Goal: Information Seeking & Learning: Learn about a topic

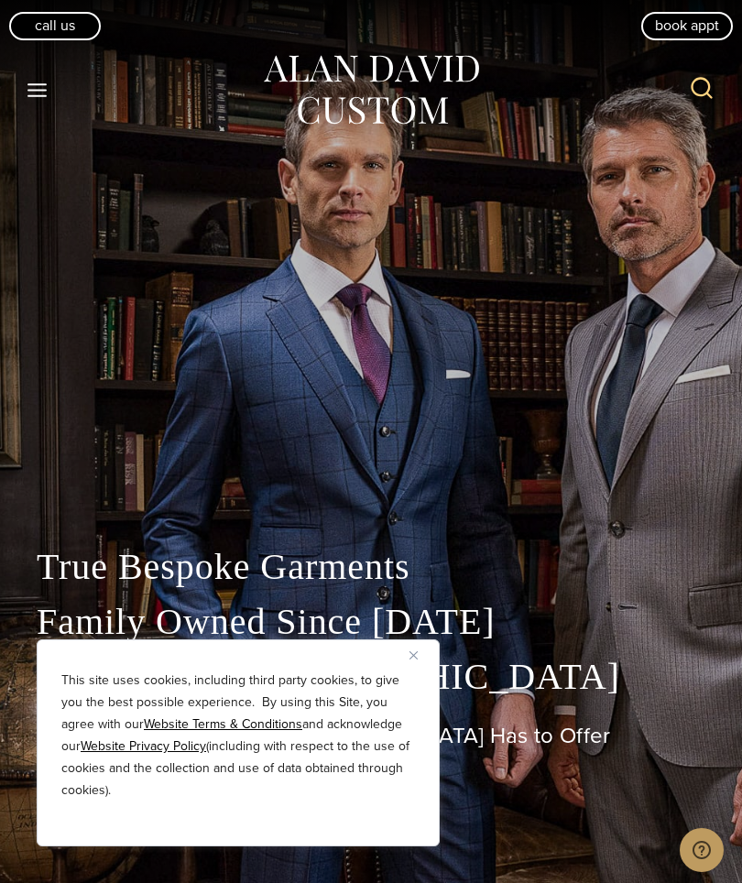
click at [429, 656] on button "Close" at bounding box center [420, 655] width 22 height 22
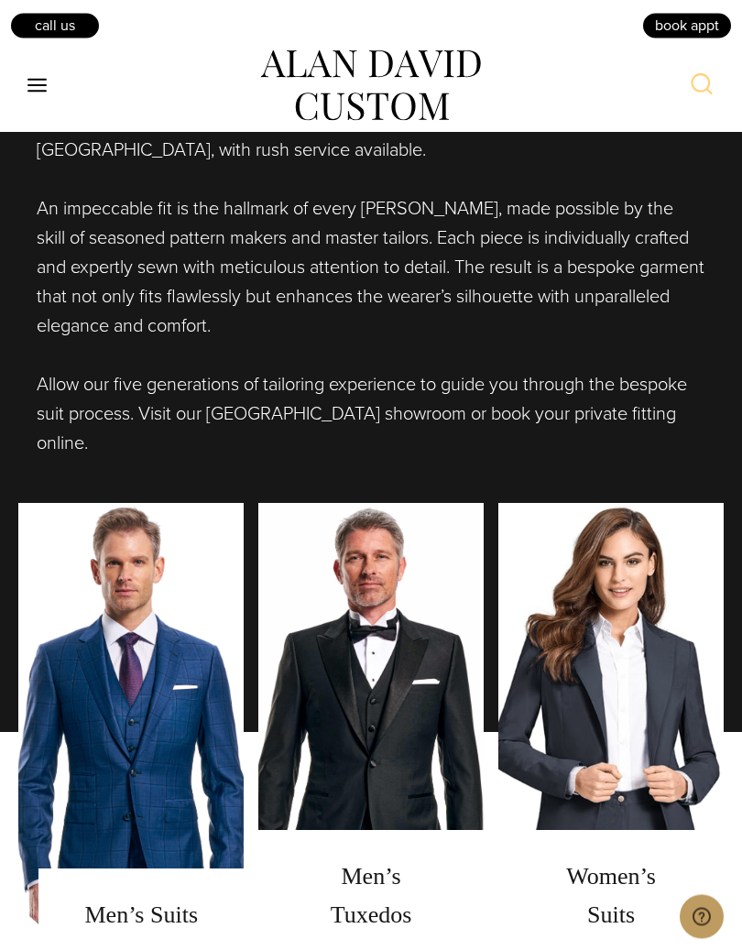
scroll to position [1165, 0]
click at [332, 711] on link "men's tuxedos" at bounding box center [370, 732] width 225 height 458
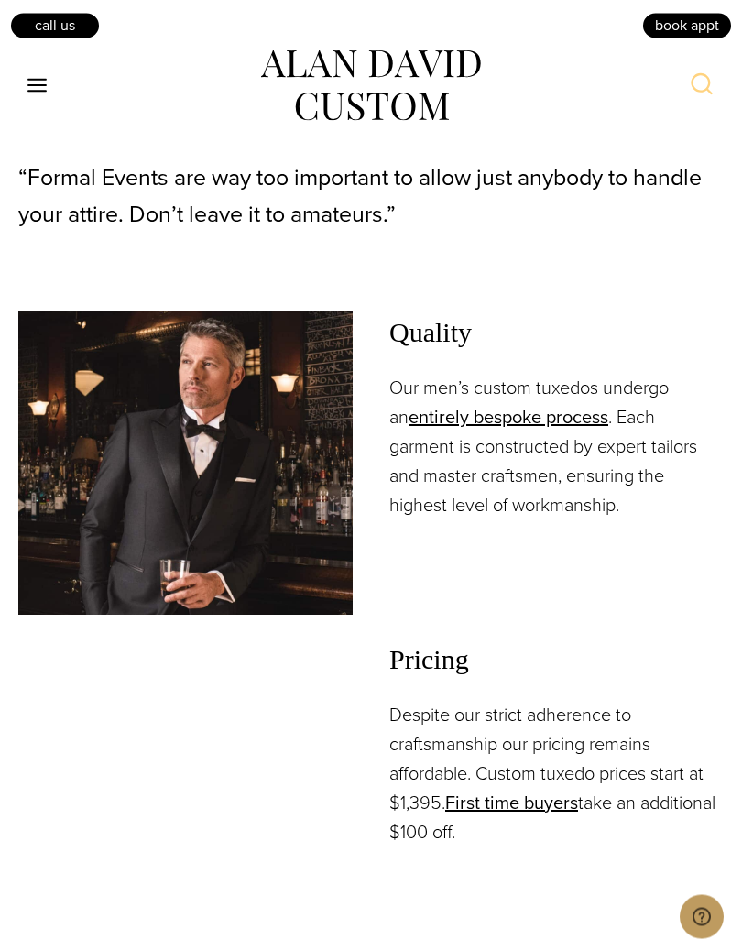
scroll to position [2328, 0]
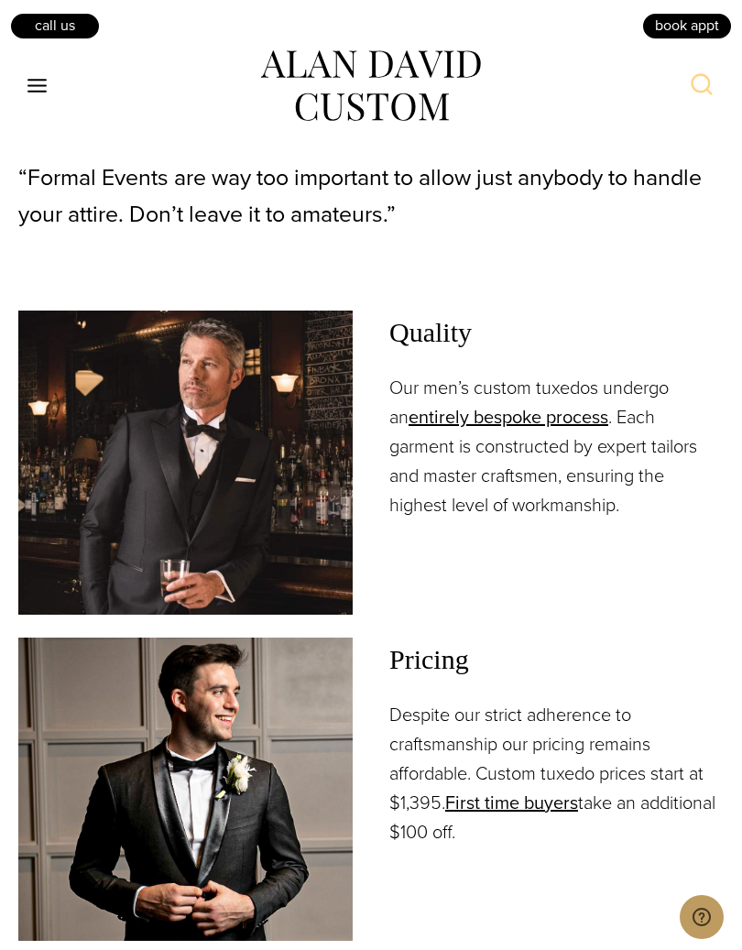
click at [544, 403] on link "entirely bespoke process" at bounding box center [508, 416] width 200 height 27
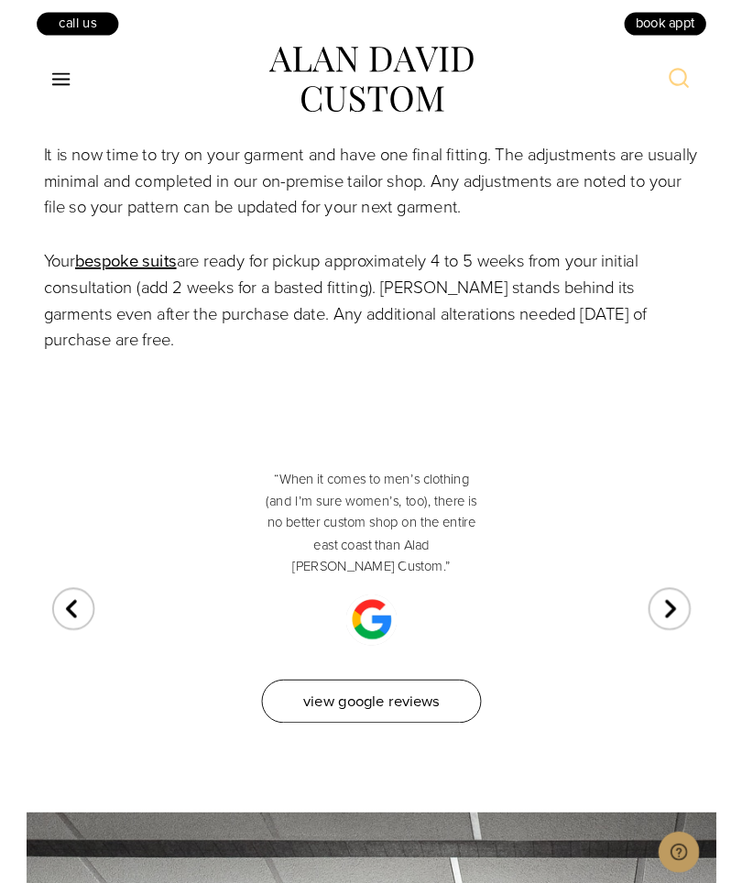
scroll to position [7273, 0]
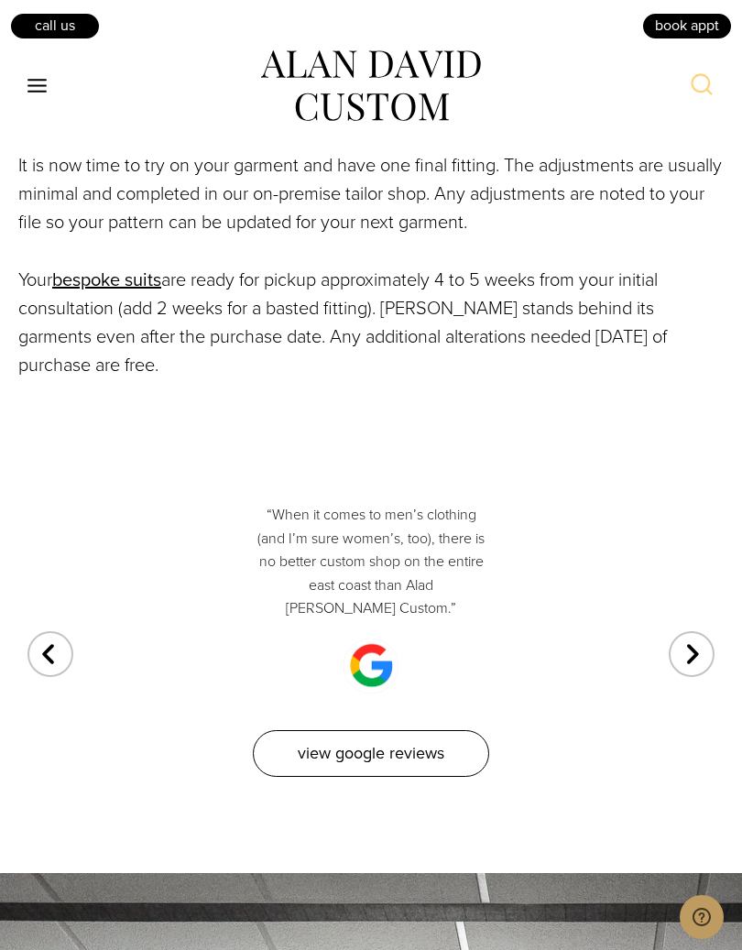
click at [432, 730] on link "View Google Reviews" at bounding box center [371, 753] width 236 height 47
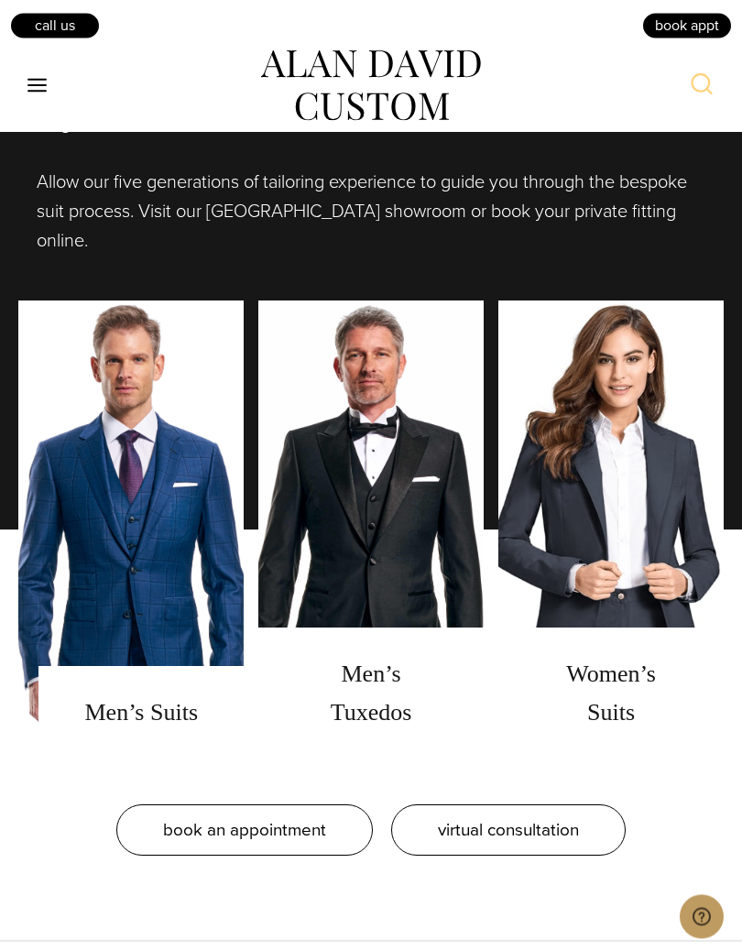
scroll to position [1367, 0]
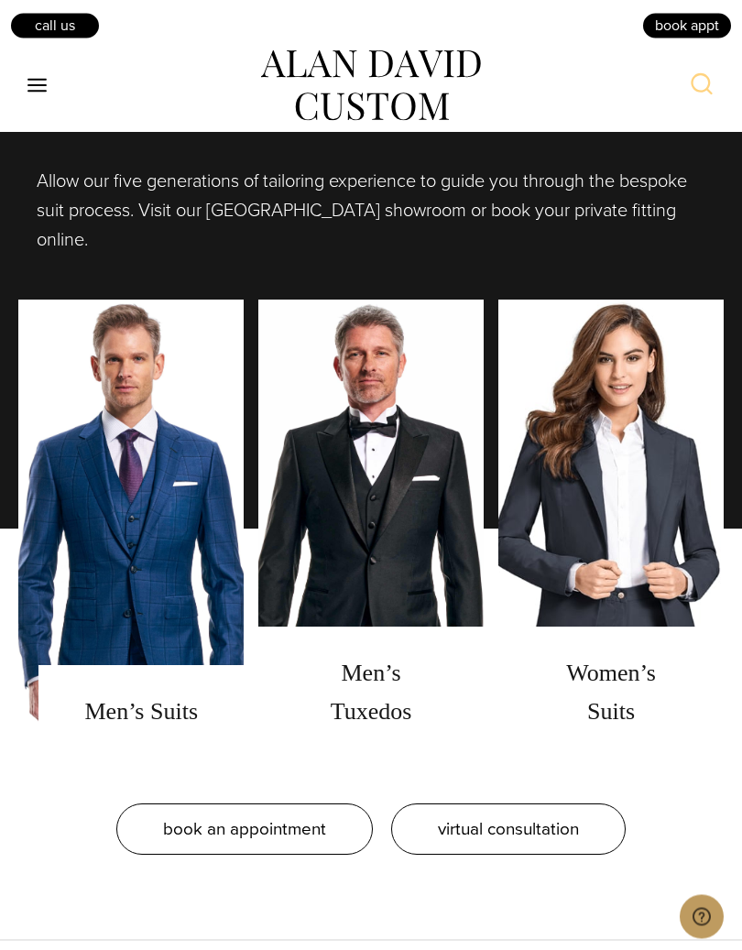
click at [37, 93] on icon "Toggle Menu" at bounding box center [37, 85] width 23 height 23
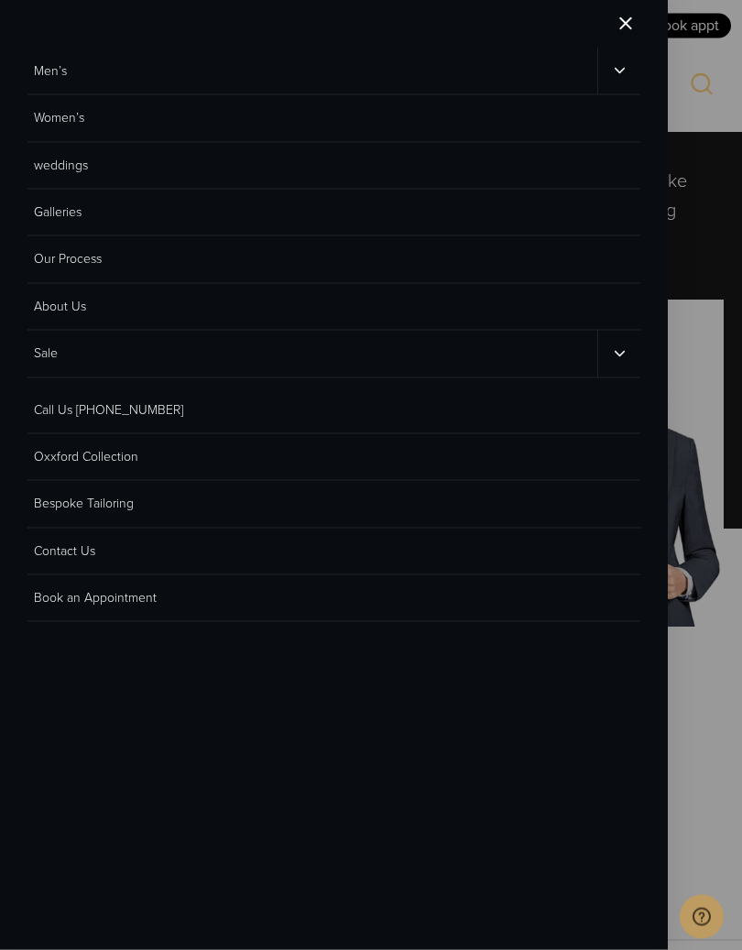
scroll to position [1368, 0]
click at [59, 221] on link "Galleries" at bounding box center [333, 213] width 613 height 47
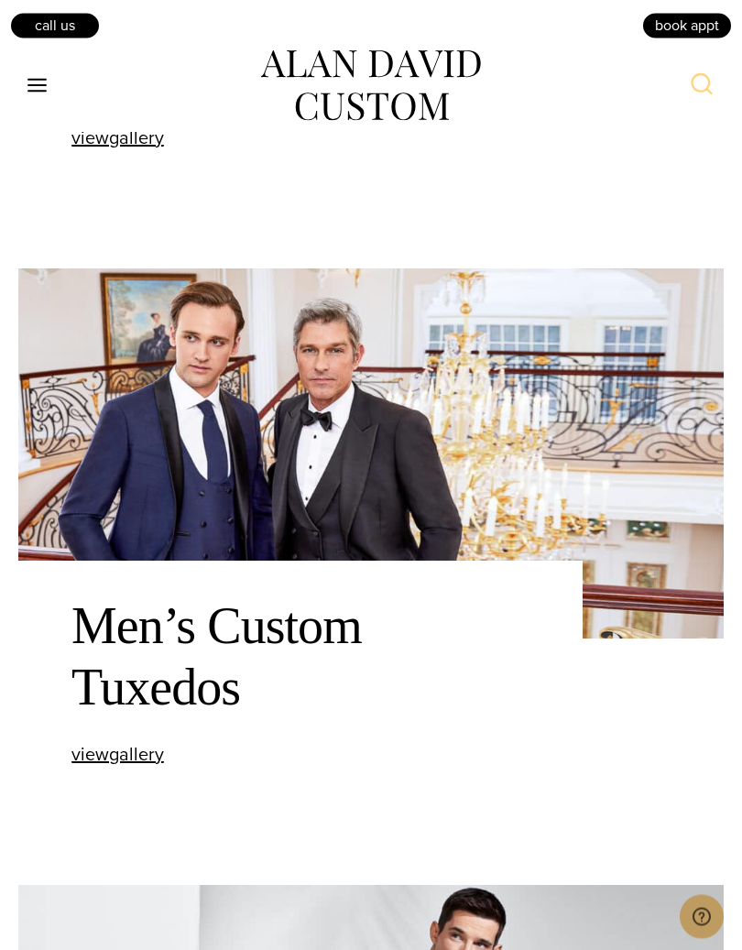
scroll to position [1306, 0]
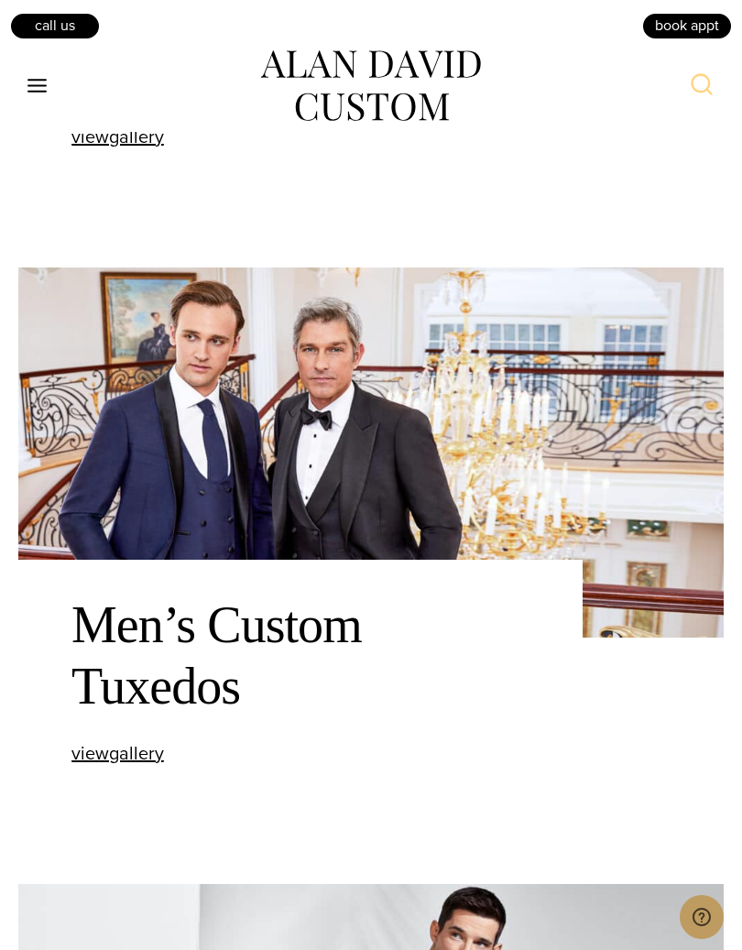
click at [189, 457] on img at bounding box center [370, 452] width 705 height 371
click at [114, 142] on span "view Men’s Custom Suits gallery" at bounding box center [117, 136] width 92 height 27
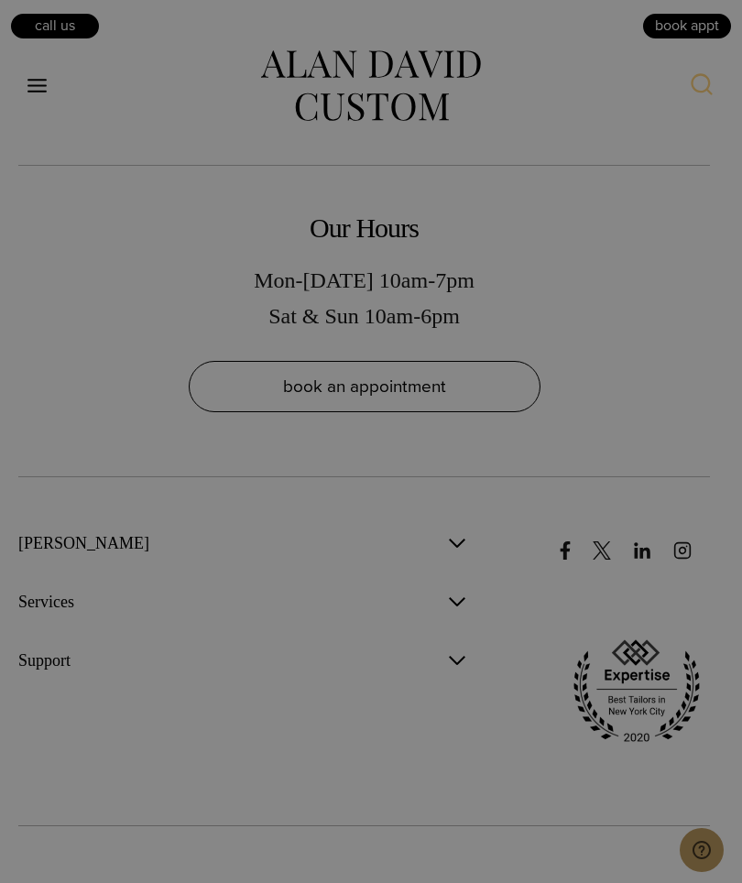
scroll to position [5147, 0]
